Goal: Task Accomplishment & Management: Use online tool/utility

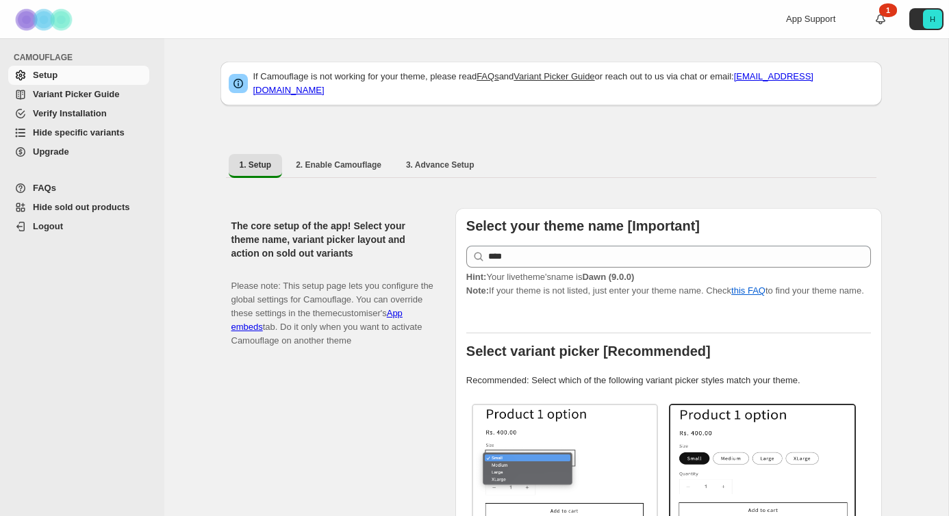
click at [49, 136] on span "Hide specific variants" at bounding box center [79, 132] width 92 height 10
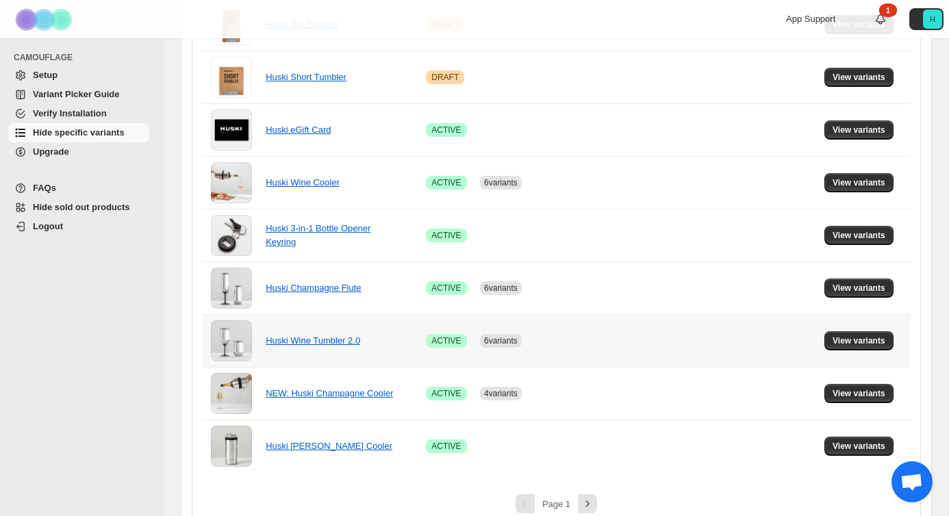
scroll to position [958, 0]
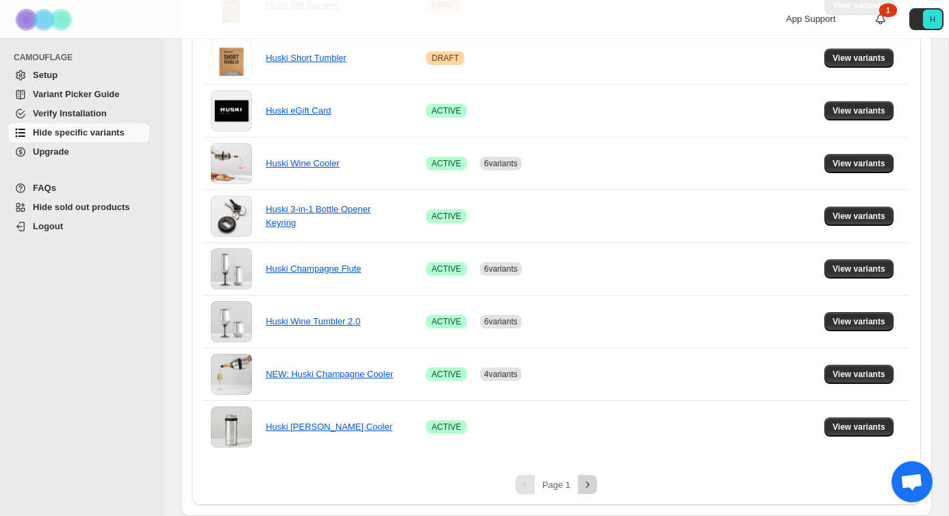
click at [583, 489] on icon "Next" at bounding box center [587, 485] width 14 height 14
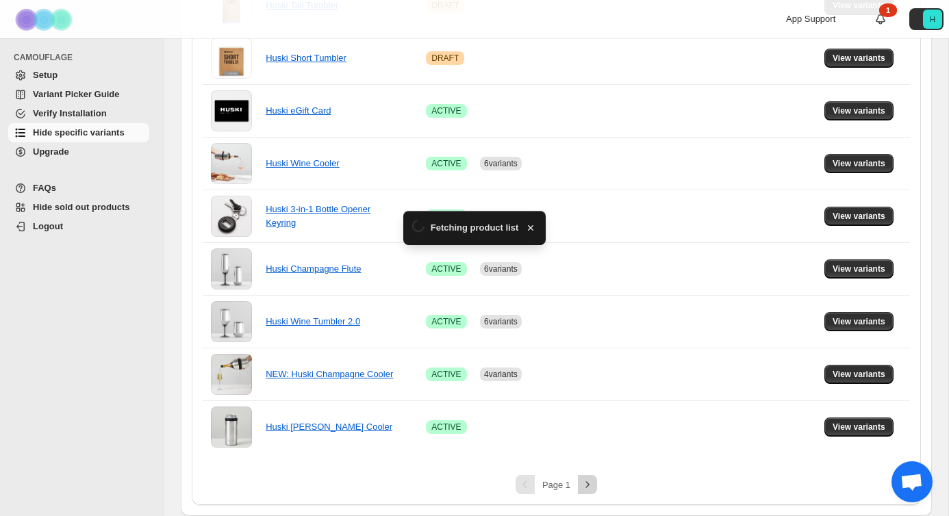
scroll to position [272, 0]
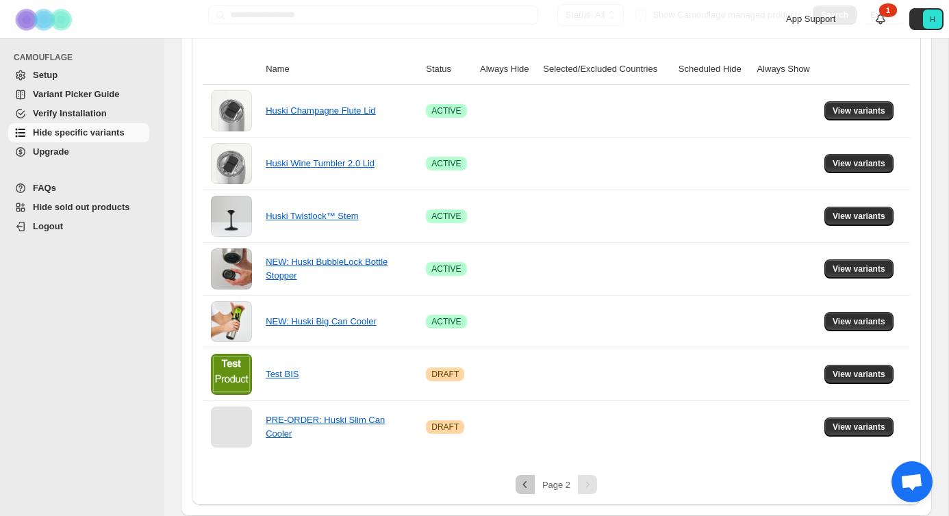
click at [519, 488] on icon "Previous" at bounding box center [525, 485] width 14 height 14
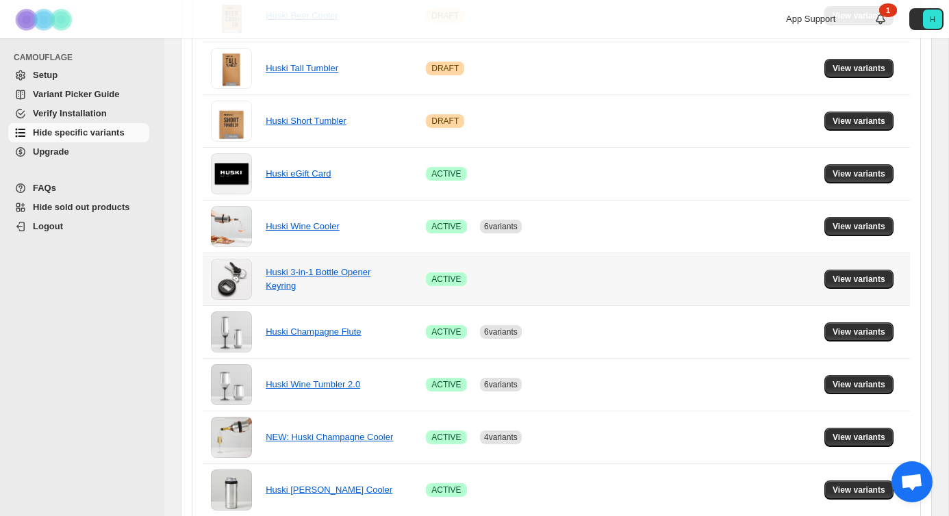
scroll to position [958, 0]
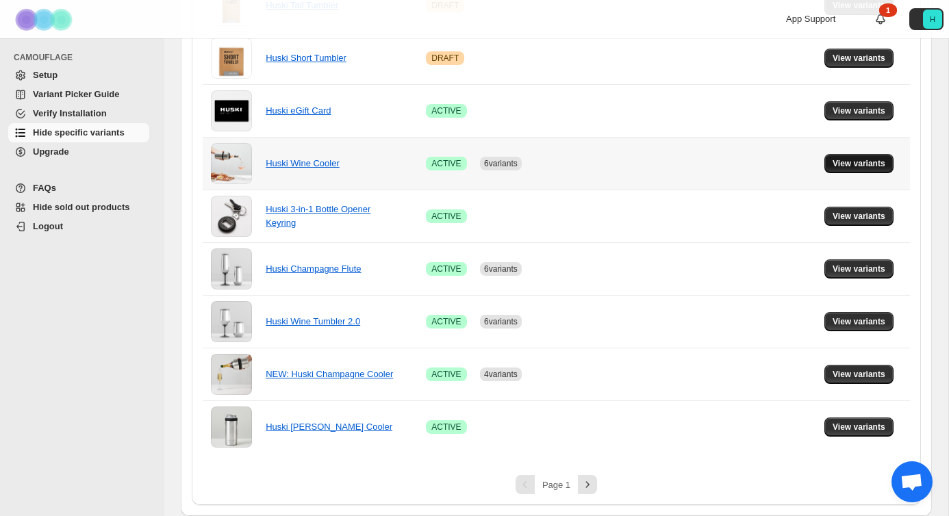
click at [845, 165] on span "View variants" at bounding box center [858, 163] width 53 height 11
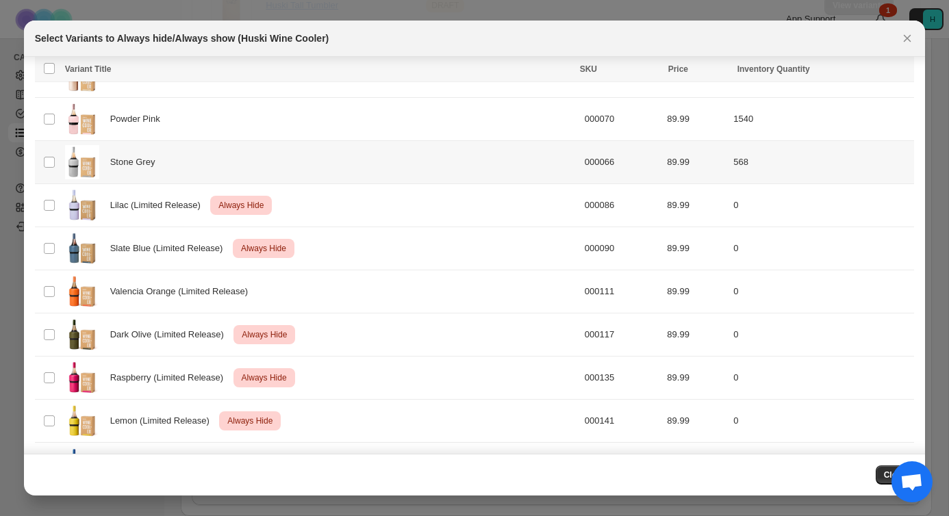
scroll to position [244, 0]
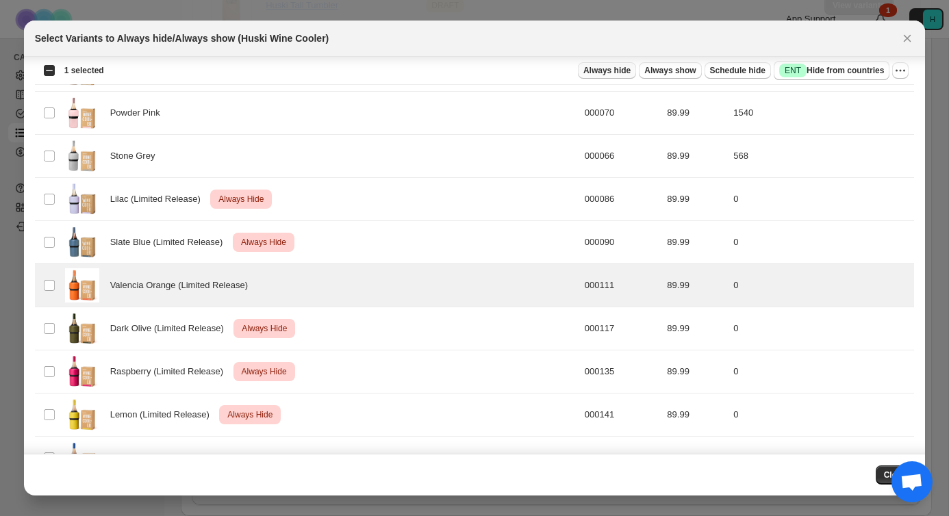
click at [611, 71] on span "Always hide" at bounding box center [606, 70] width 47 height 11
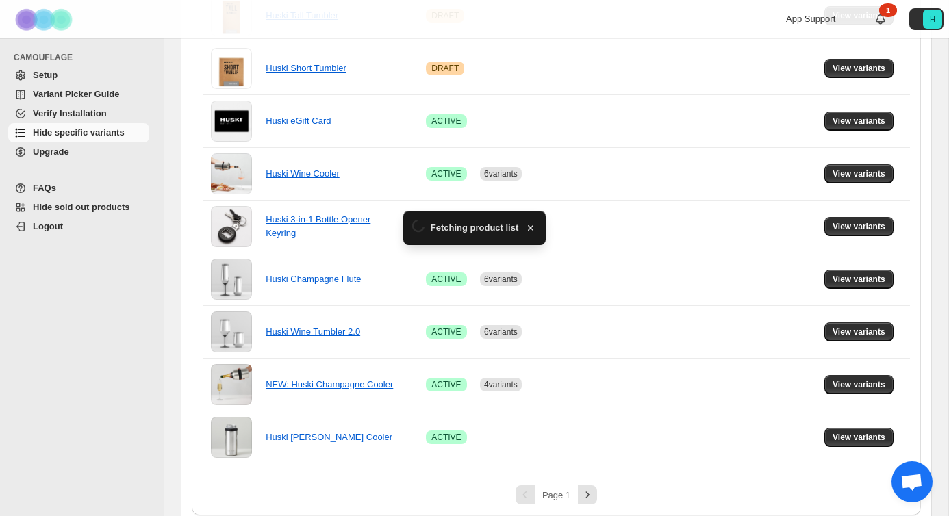
scroll to position [958, 0]
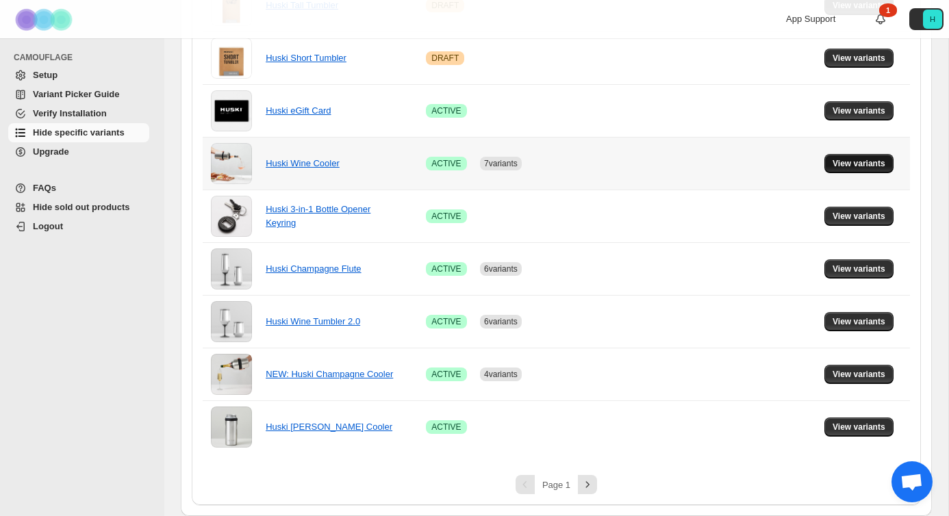
click at [845, 168] on span "View variants" at bounding box center [858, 163] width 53 height 11
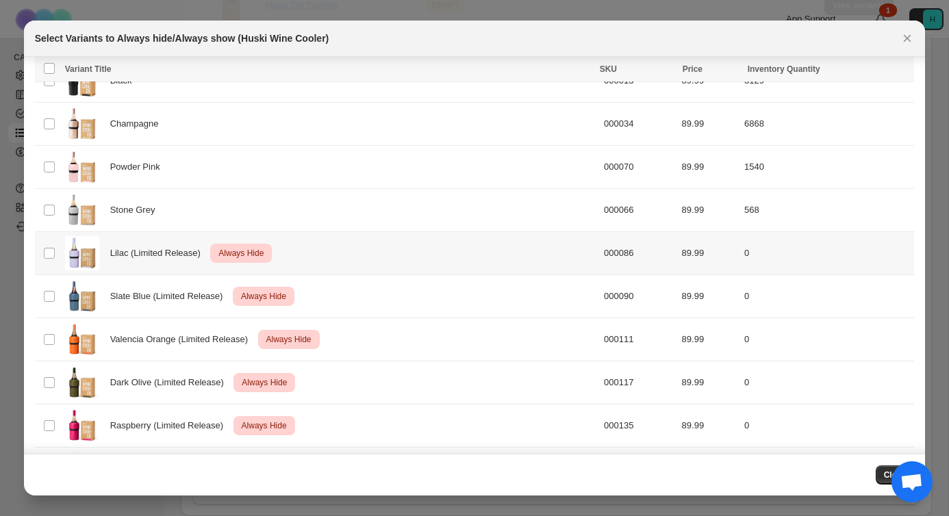
scroll to position [213, 0]
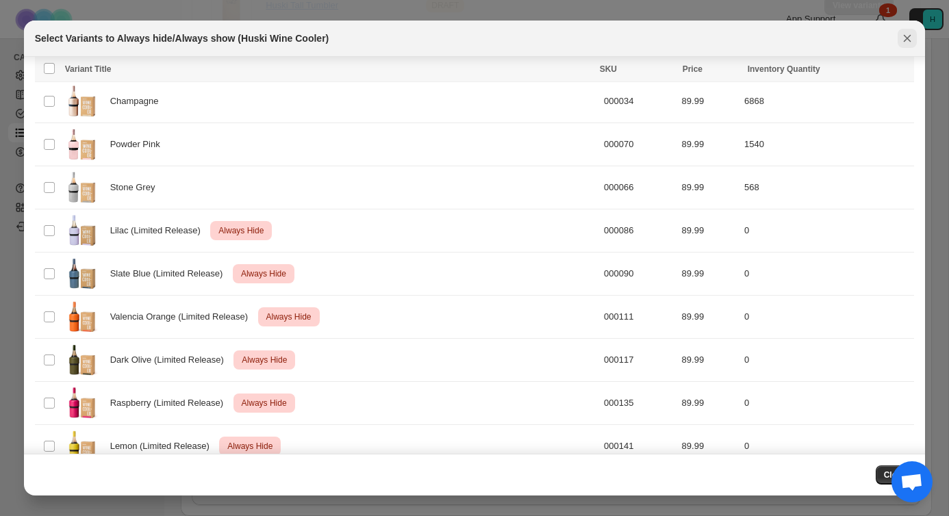
click at [913, 42] on icon "Close" at bounding box center [907, 38] width 14 height 14
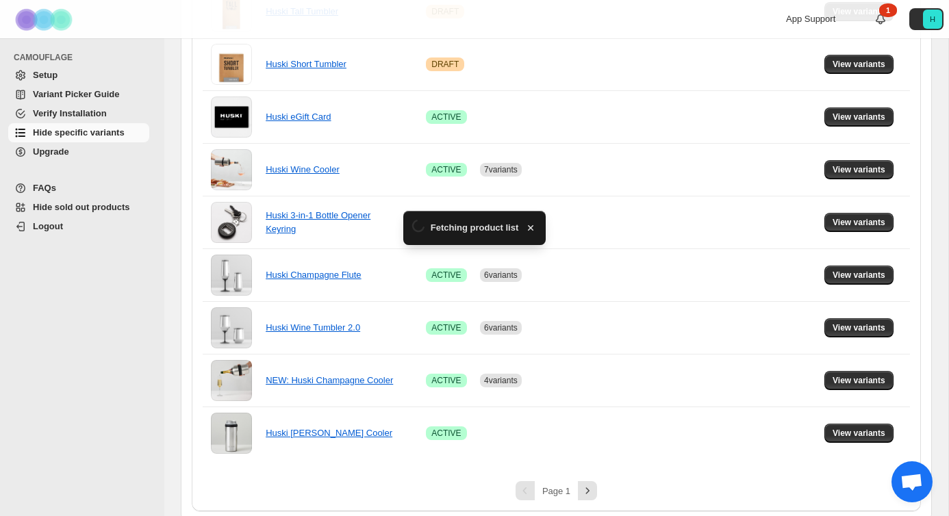
scroll to position [958, 0]
